Goal: Task Accomplishment & Management: Use online tool/utility

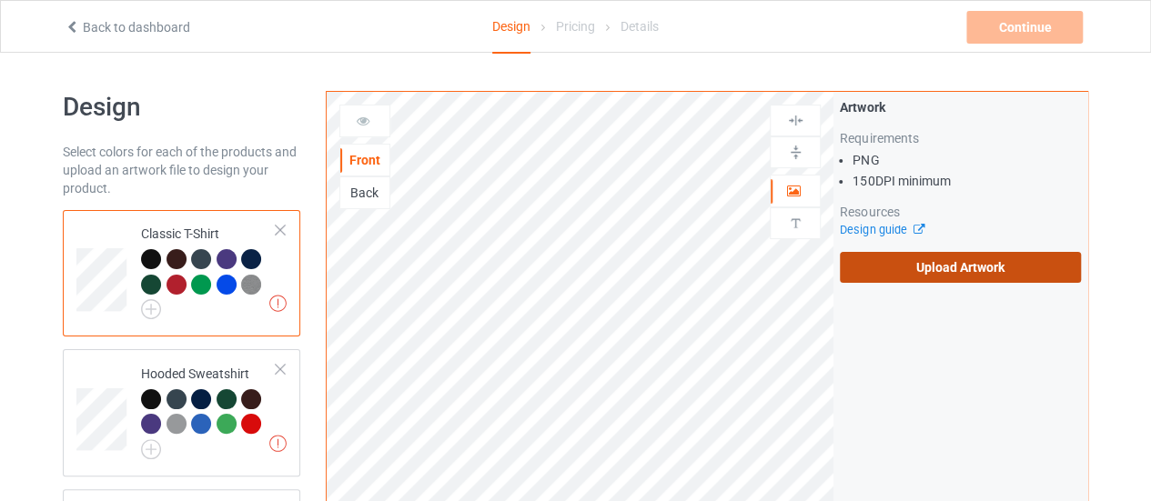
click at [910, 263] on label "Upload Artwork" at bounding box center [960, 267] width 241 height 31
click at [0, 0] on input "Upload Artwork" at bounding box center [0, 0] width 0 height 0
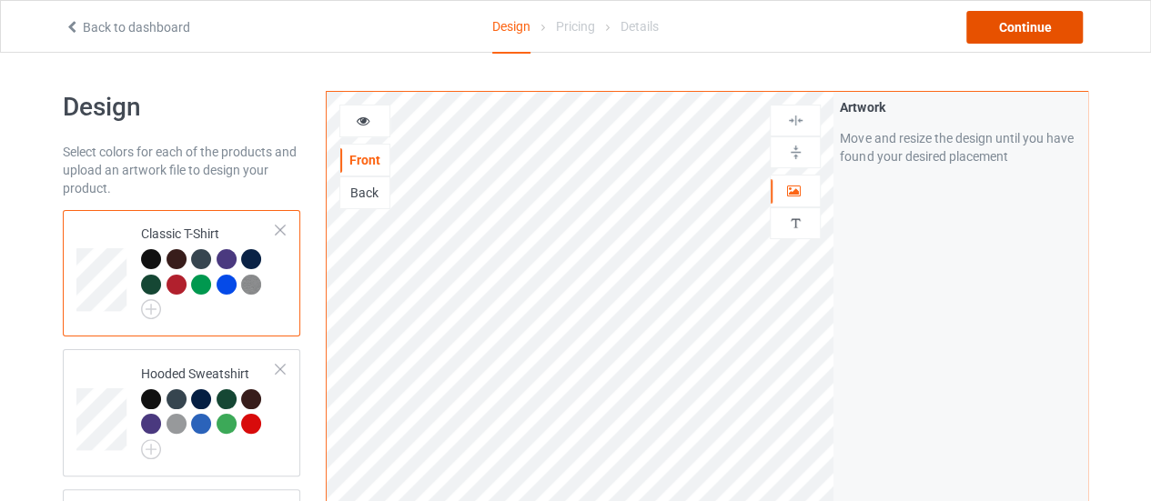
click at [988, 26] on div "Continue" at bounding box center [1024, 27] width 116 height 33
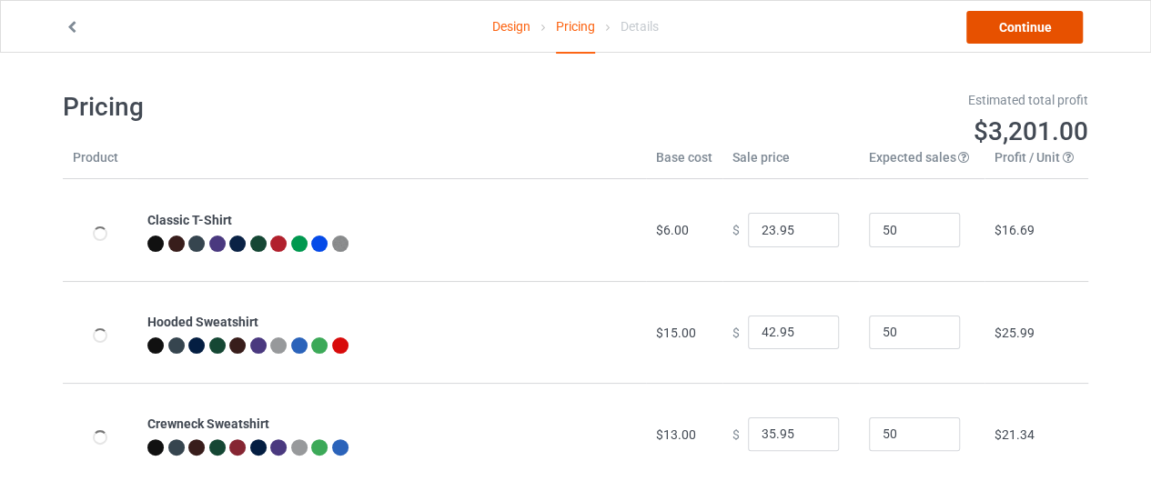
click at [988, 28] on link "Continue" at bounding box center [1024, 27] width 116 height 33
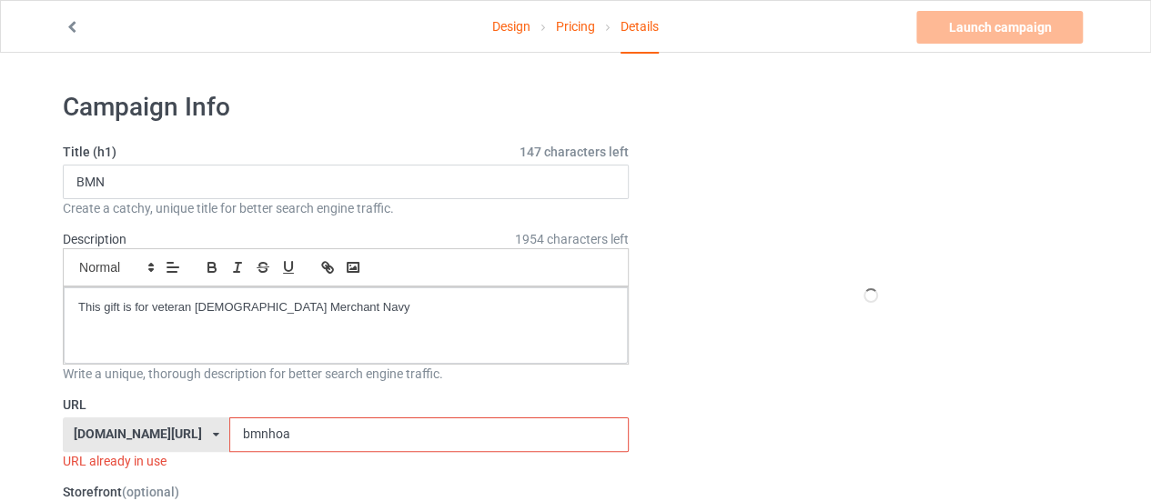
click at [293, 425] on input "bmnhoa" at bounding box center [428, 435] width 398 height 35
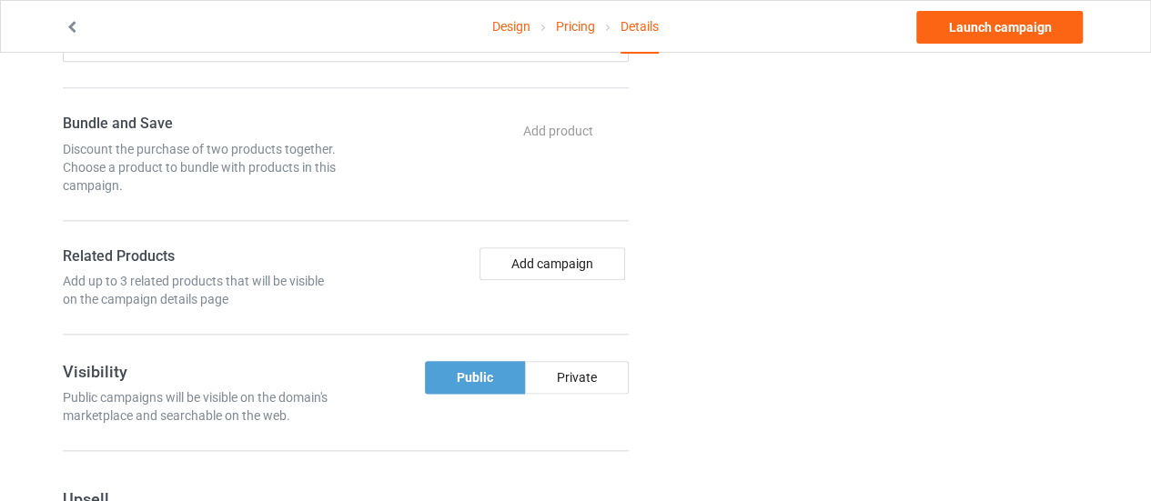
scroll to position [922, 0]
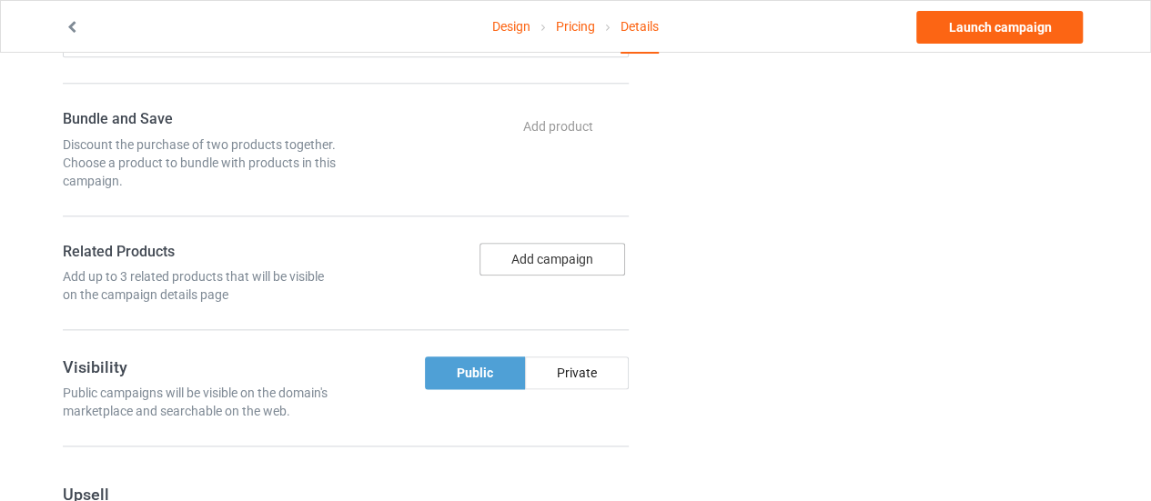
type input "bmn2co"
click at [520, 247] on button "Add campaign" at bounding box center [552, 259] width 146 height 33
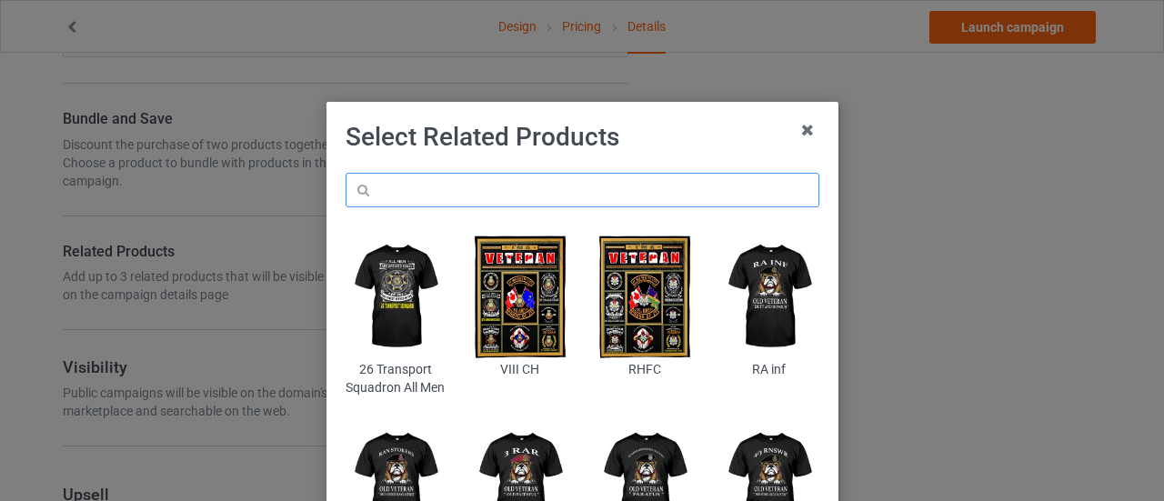
click at [458, 186] on input "text" at bounding box center [583, 190] width 474 height 35
type input "BMN"
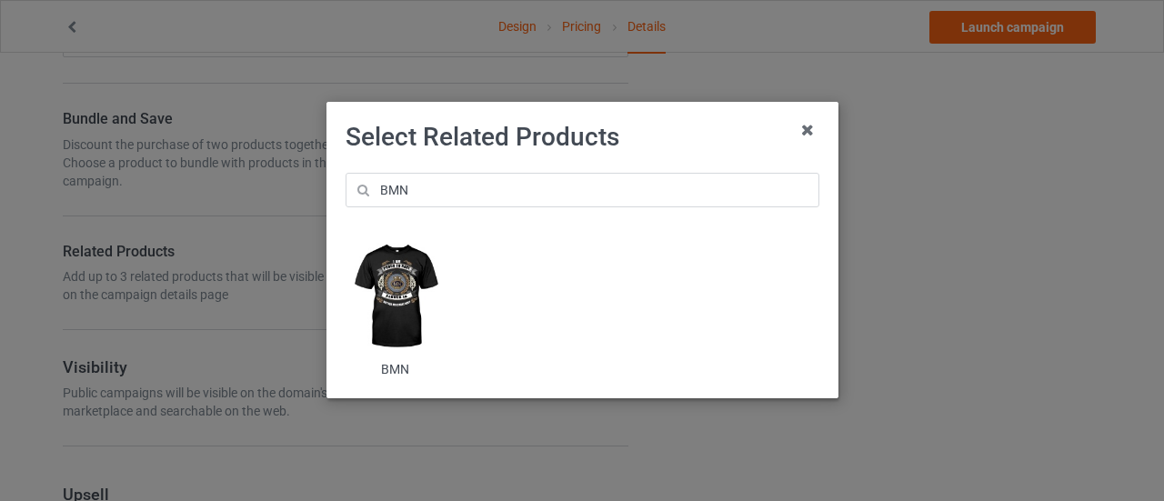
click at [388, 301] on img at bounding box center [395, 297] width 99 height 124
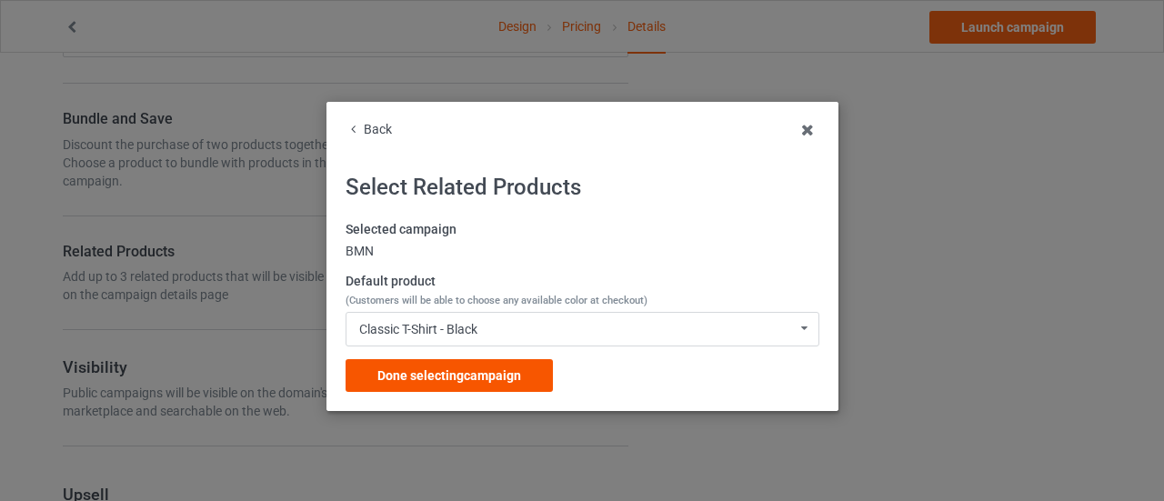
click at [428, 374] on span "Done selecting campaign" at bounding box center [450, 375] width 144 height 15
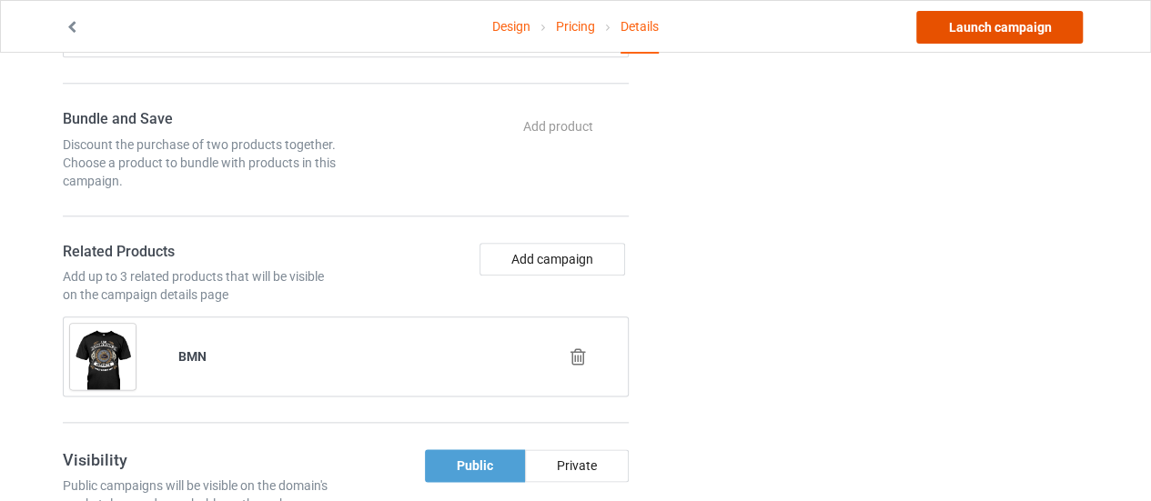
click at [983, 25] on link "Launch campaign" at bounding box center [999, 27] width 166 height 33
